Goal: Task Accomplishment & Management: Use online tool/utility

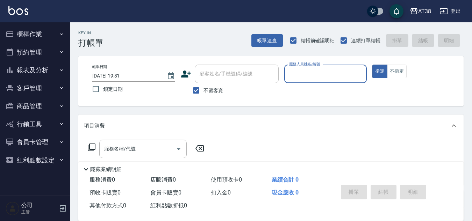
click at [21, 34] on button "櫃檯作業" at bounding box center [35, 34] width 64 height 18
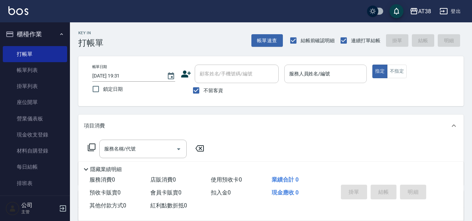
click at [301, 74] on input "服務人員姓名/編號" at bounding box center [325, 74] width 77 height 12
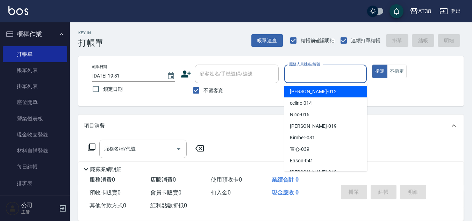
click at [297, 92] on span "Amy -012" at bounding box center [313, 91] width 47 height 7
type input "Amy-012"
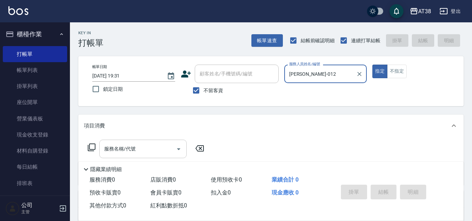
click at [145, 157] on div "服務名稱/代號" at bounding box center [142, 149] width 87 height 19
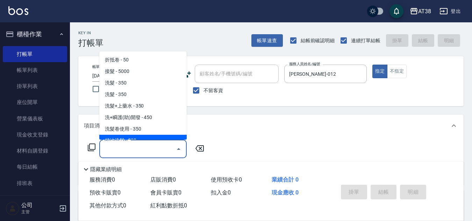
click at [92, 146] on icon at bounding box center [91, 147] width 8 height 8
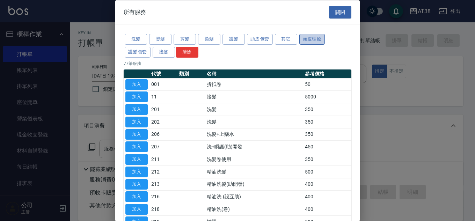
click at [307, 39] on button "頭皮理療" at bounding box center [313, 39] width 26 height 11
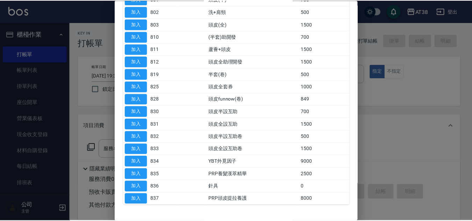
scroll to position [73, 0]
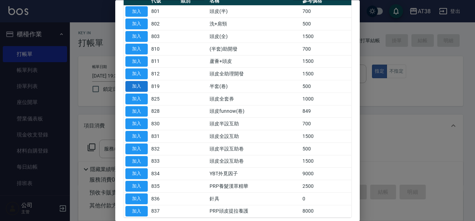
click at [138, 84] on button "加入" at bounding box center [136, 86] width 22 height 11
type input "半套(卷)(819)"
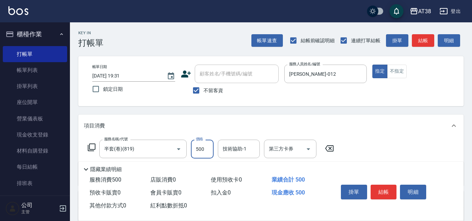
click at [200, 151] on input "500" at bounding box center [202, 149] width 23 height 19
type input "600"
click at [292, 150] on input "第三方卡券" at bounding box center [285, 149] width 36 height 12
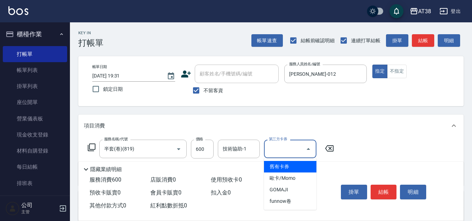
click at [282, 165] on span "舊有卡券" at bounding box center [290, 167] width 52 height 12
type input "舊有卡券"
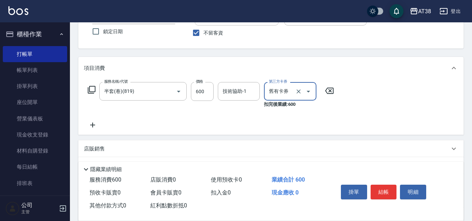
scroll to position [70, 0]
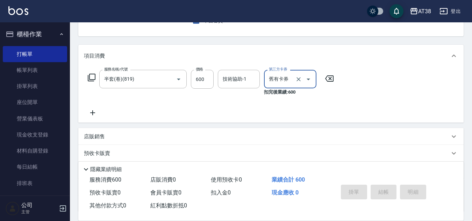
type input "2025/10/13 19:37"
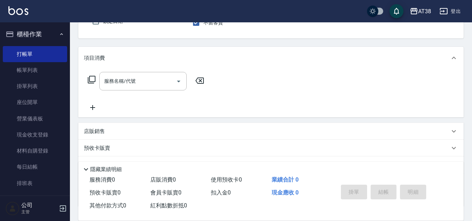
scroll to position [0, 0]
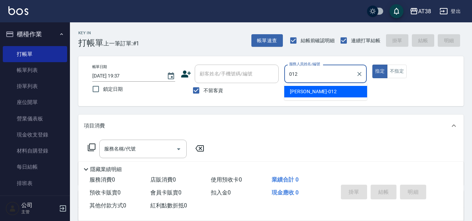
type input "Amy-012"
type button "true"
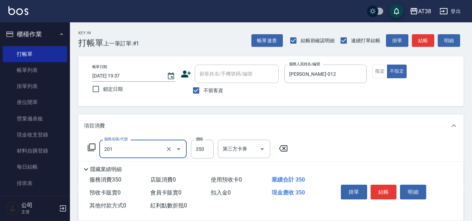
type input "洗髮(201)"
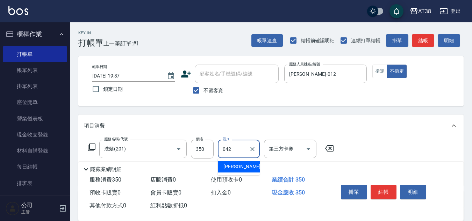
type input "小慧-042"
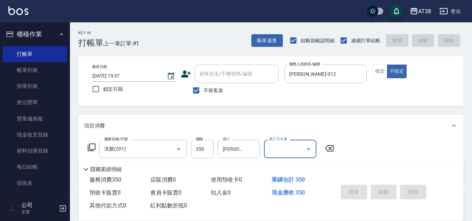
type input "2025/10/13 19:38"
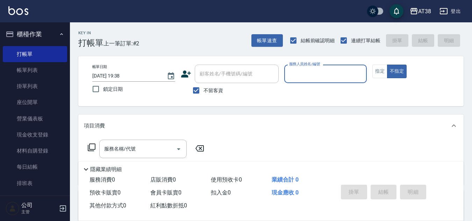
click at [315, 73] on input "服務人員姓名/編號" at bounding box center [325, 74] width 77 height 12
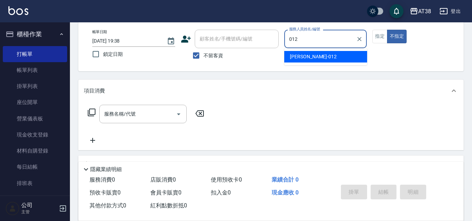
type input "Amy-012"
type button "false"
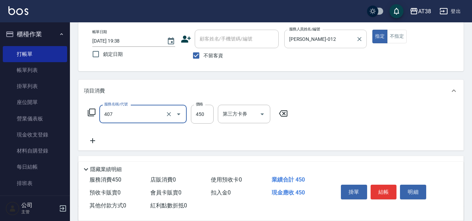
type input "剪髮(407)"
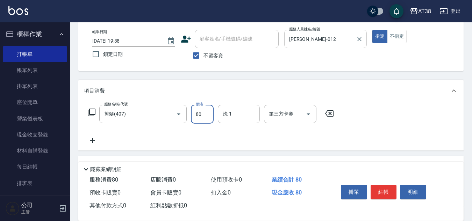
type input "800"
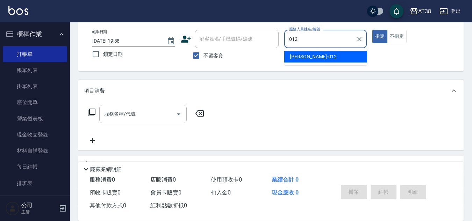
type input "Amy-012"
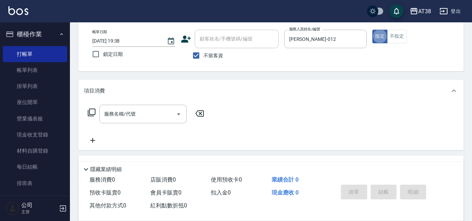
click at [94, 110] on icon at bounding box center [91, 112] width 8 height 8
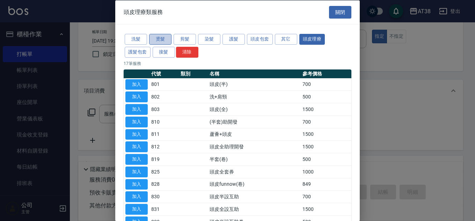
click at [163, 40] on button "燙髮" at bounding box center [160, 39] width 22 height 11
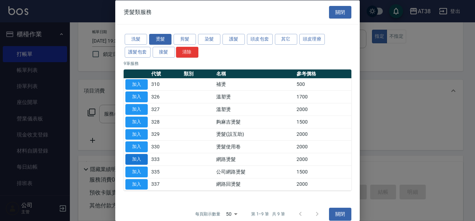
click at [136, 158] on button "加入" at bounding box center [136, 159] width 22 height 11
type input "網路燙髮(333)"
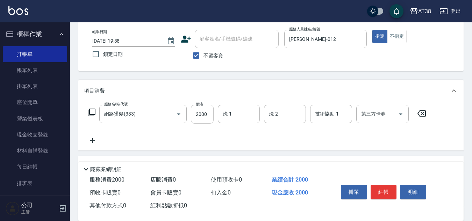
click at [207, 118] on input "2000" at bounding box center [202, 114] width 23 height 19
type input "1899"
type input "Eason-041"
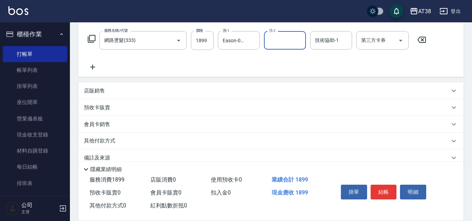
scroll to position [121, 0]
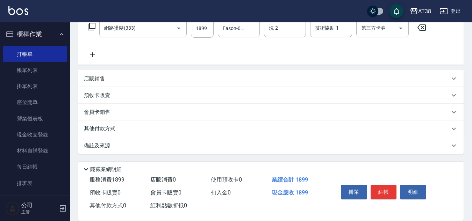
click at [100, 130] on p "其他付款方式" at bounding box center [101, 129] width 35 height 8
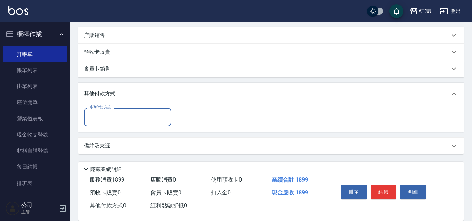
scroll to position [165, 0]
click at [114, 109] on div "其他付款方式" at bounding box center [127, 117] width 87 height 19
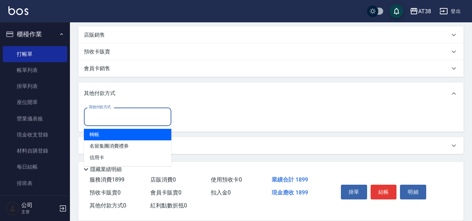
click at [99, 137] on span "轉帳" at bounding box center [127, 135] width 87 height 12
type input "轉帳"
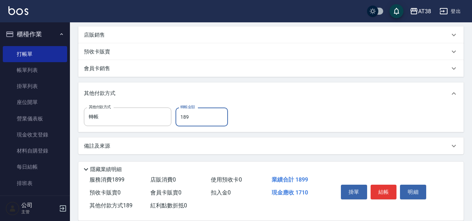
type input "1899"
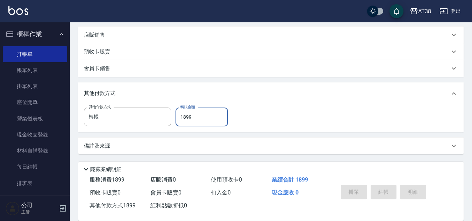
type input "2025/10/13 19:39"
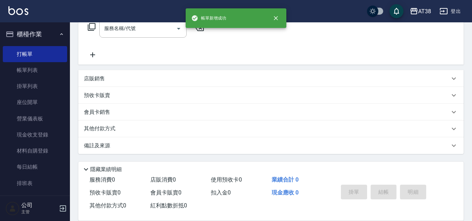
scroll to position [0, 0]
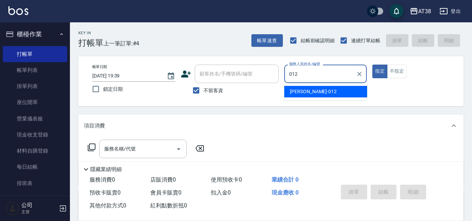
type input "Amy-012"
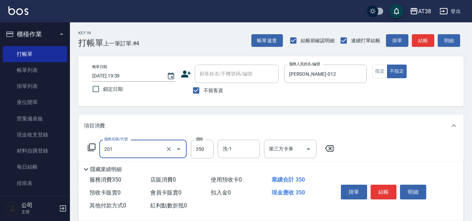
type input "洗髮(201)"
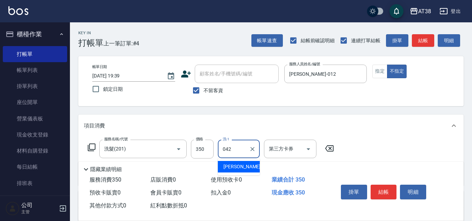
type input "小慧-042"
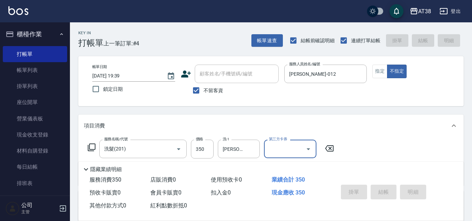
type input "2025/10/13 19:40"
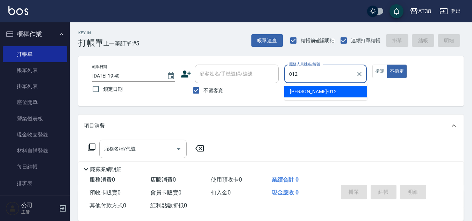
type input "Amy-012"
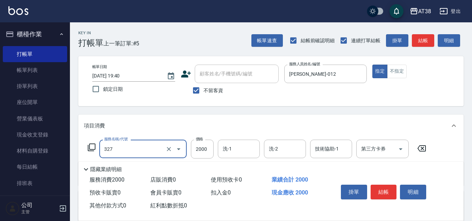
type input "溫塑燙(327)"
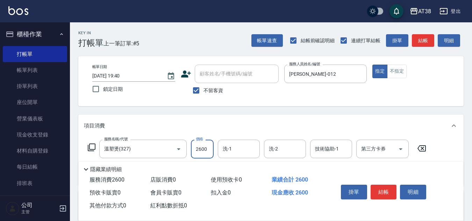
type input "2600"
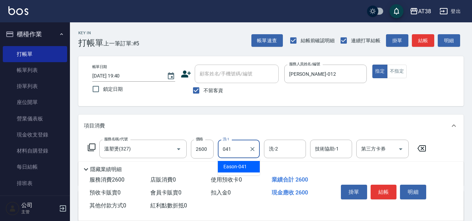
type input "Eason-041"
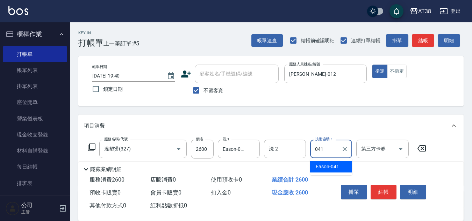
type input "Eason-041"
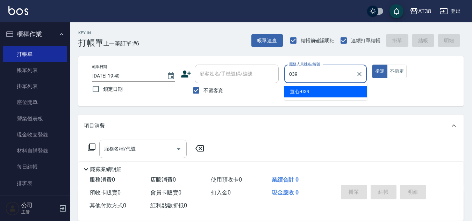
type input "宣心-039"
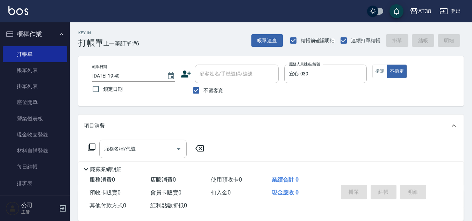
click at [89, 147] on icon at bounding box center [92, 148] width 8 height 8
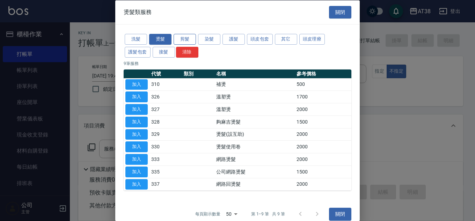
click at [189, 39] on button "剪髮" at bounding box center [185, 39] width 22 height 11
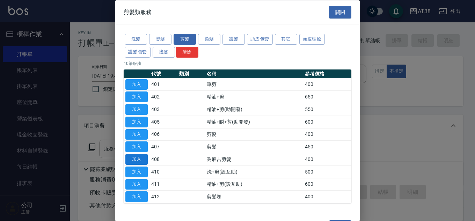
click at [141, 160] on button "加入" at bounding box center [136, 159] width 22 height 11
type input "夠麻吉剪髮(408)"
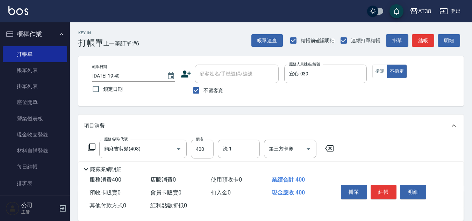
drag, startPoint x: 206, startPoint y: 150, endPoint x: 211, endPoint y: 146, distance: 6.0
click at [206, 150] on input "400" at bounding box center [202, 149] width 23 height 19
type input "499"
click at [230, 152] on input "洗-1" at bounding box center [239, 149] width 36 height 12
type input "Eason-041"
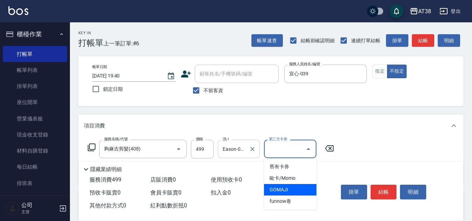
type input "GOMAJI"
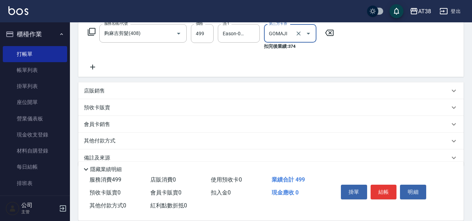
scroll to position [128, 0]
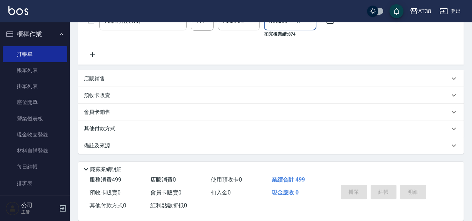
type input "2025/10/13 19:42"
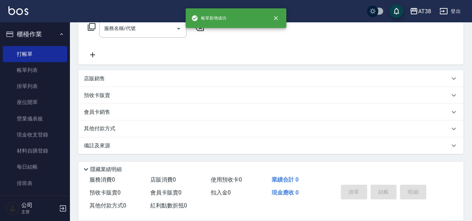
scroll to position [0, 0]
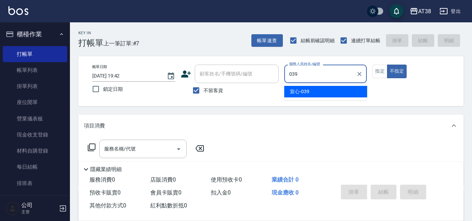
type input "宣心-039"
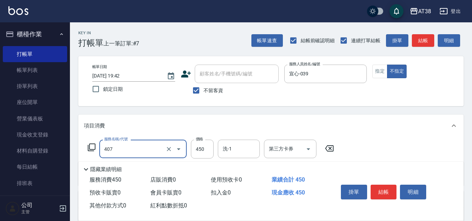
type input "剪髮(407)"
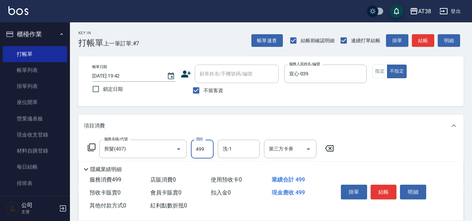
type input "499"
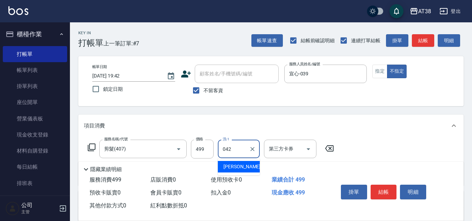
type input "小慧-042"
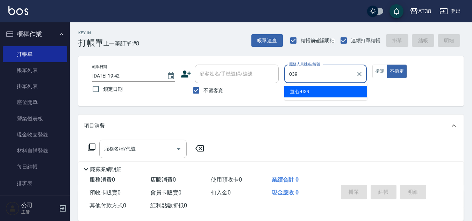
type input "宣心-039"
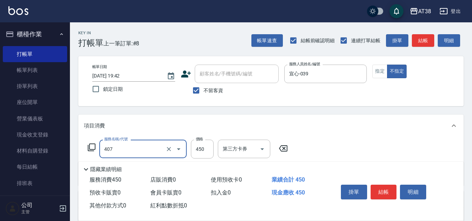
type input "剪髮(407)"
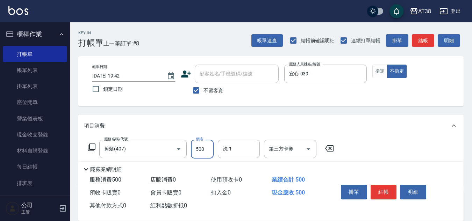
type input "500"
type input "42"
click at [228, 151] on input "洗-1" at bounding box center [239, 149] width 36 height 12
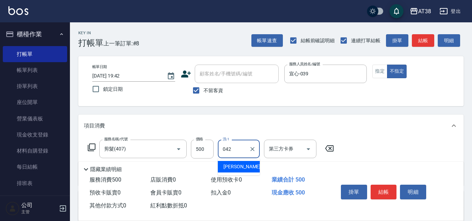
type input "小慧-042"
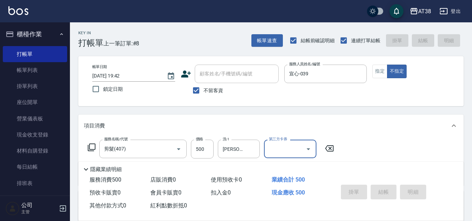
type input "2025/10/13 19:43"
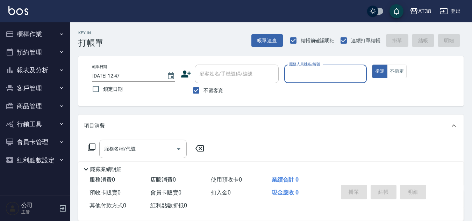
click at [36, 34] on button "櫃檯作業" at bounding box center [35, 34] width 64 height 18
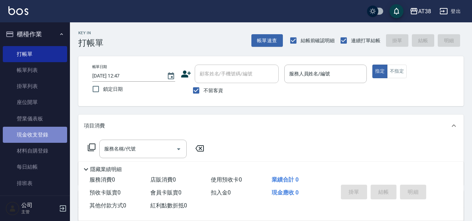
click at [37, 134] on link "現金收支登錄" at bounding box center [35, 135] width 64 height 16
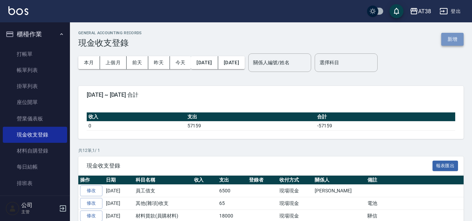
click at [453, 35] on button "新增" at bounding box center [452, 39] width 22 height 13
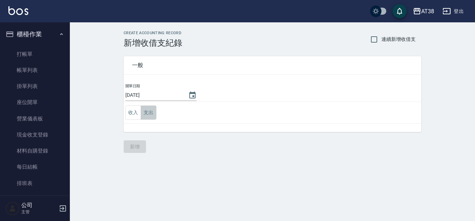
click at [147, 109] on button "支出" at bounding box center [149, 113] width 16 height 14
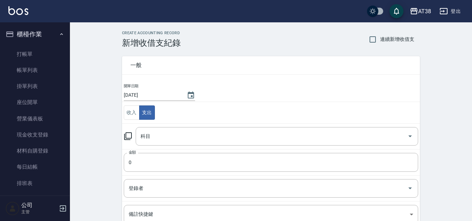
click at [126, 136] on icon at bounding box center [128, 136] width 8 height 8
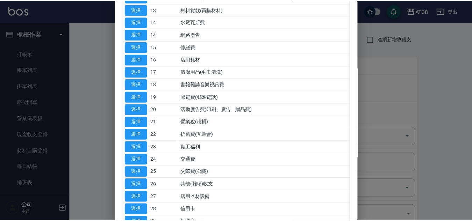
scroll to position [210, 0]
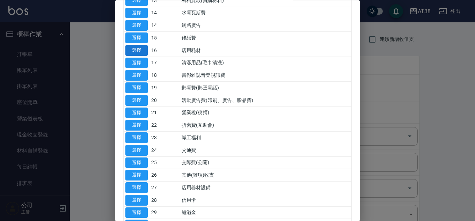
click at [133, 50] on button "選擇" at bounding box center [136, 50] width 22 height 11
type input "16 店用耗材"
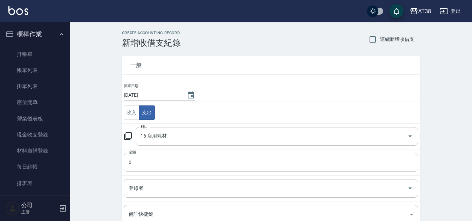
click at [142, 164] on input "0" at bounding box center [271, 162] width 294 height 19
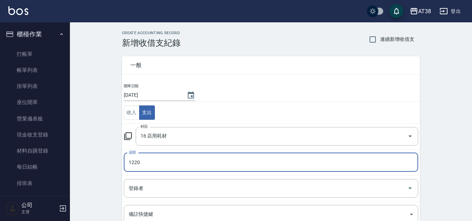
type input "1220"
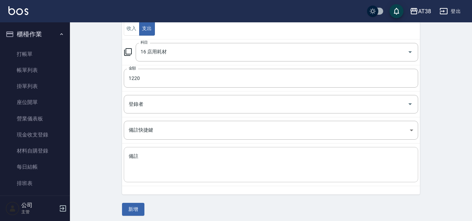
scroll to position [87, 0]
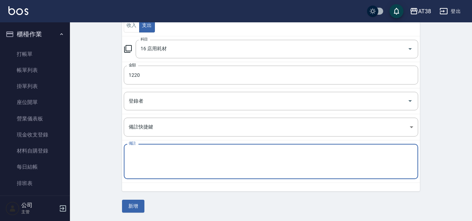
click at [161, 160] on textarea "備註" at bounding box center [271, 162] width 284 height 24
type textarea "顛"
type textarea "店用洗髮精"
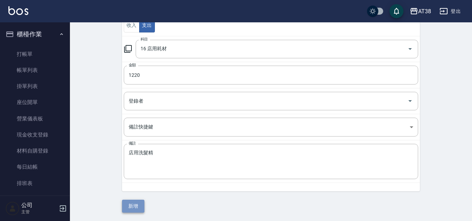
click at [134, 209] on button "新增" at bounding box center [133, 206] width 22 height 13
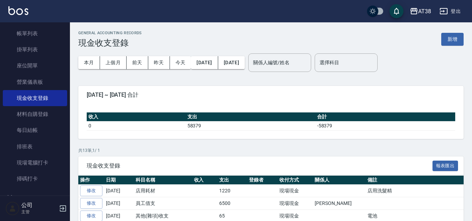
scroll to position [105, 0]
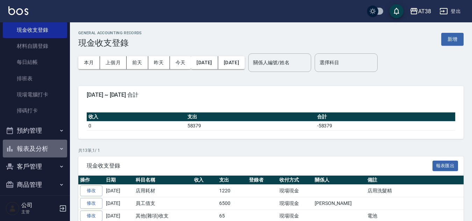
click at [35, 146] on button "報表及分析" at bounding box center [35, 149] width 64 height 18
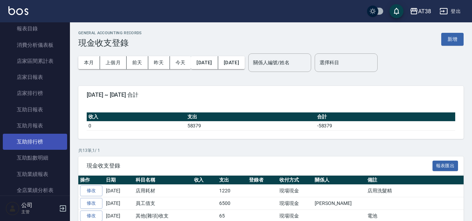
scroll to position [210, 0]
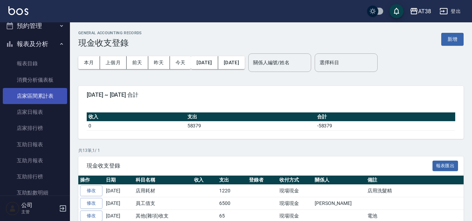
click at [35, 96] on link "店家區間累計表" at bounding box center [35, 96] width 64 height 16
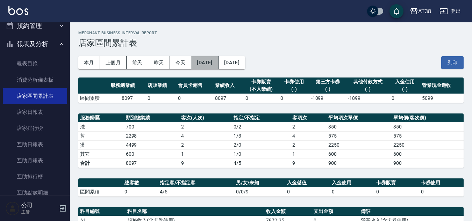
click at [213, 62] on button "[DATE]" at bounding box center [204, 62] width 27 height 13
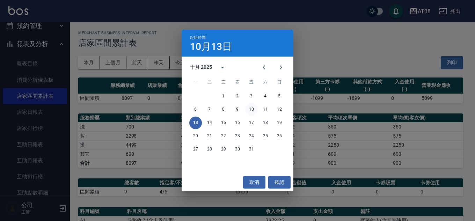
click at [251, 112] on button "10" at bounding box center [251, 109] width 13 height 13
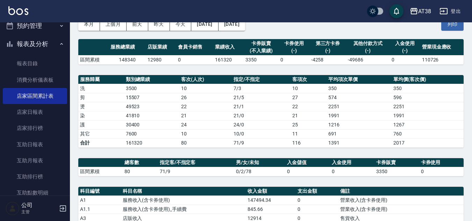
scroll to position [187, 0]
